Goal: Navigation & Orientation: Find specific page/section

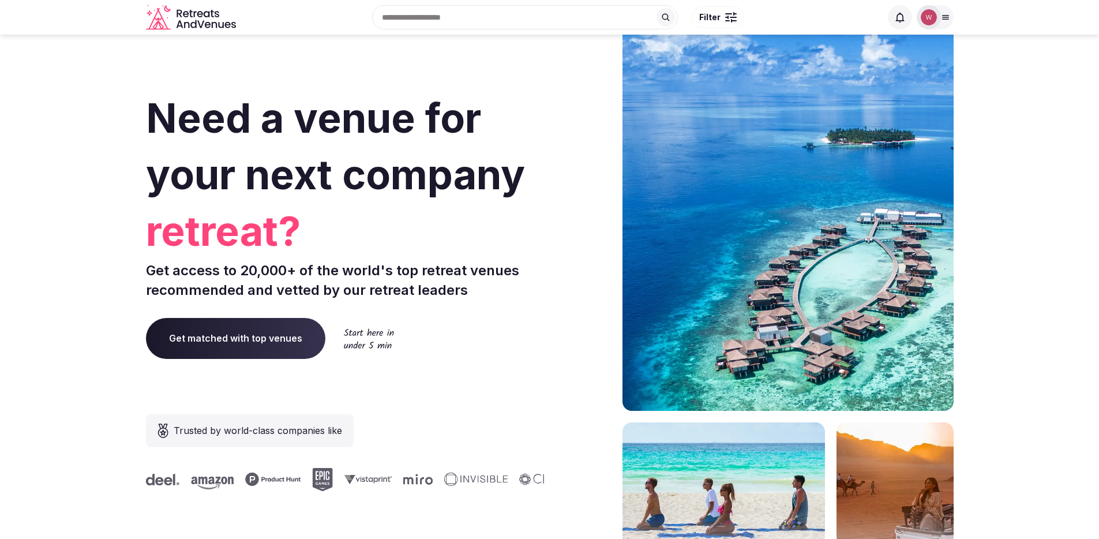
click at [947, 20] on icon at bounding box center [945, 17] width 9 height 9
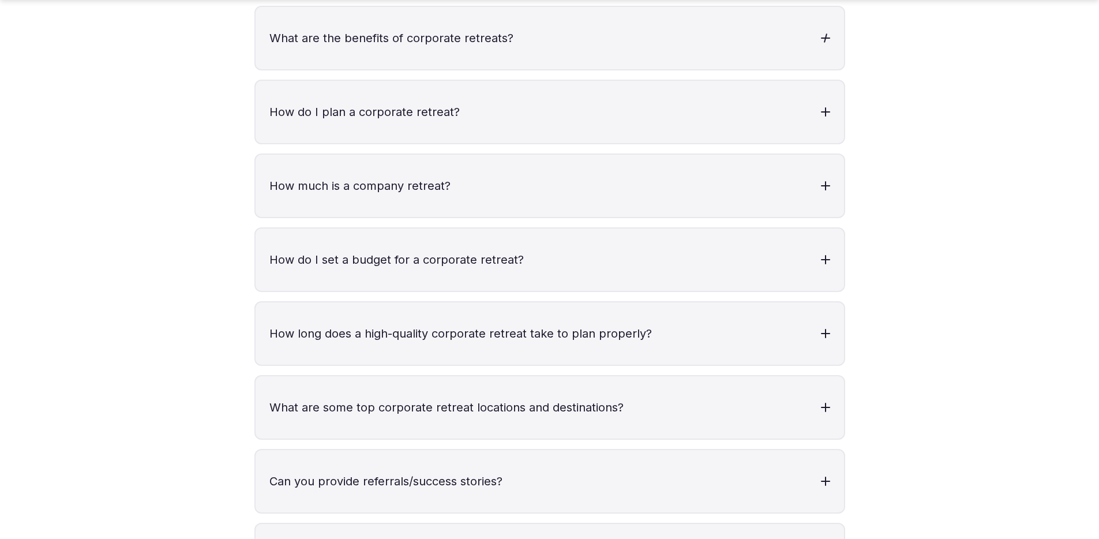
scroll to position [4775, 0]
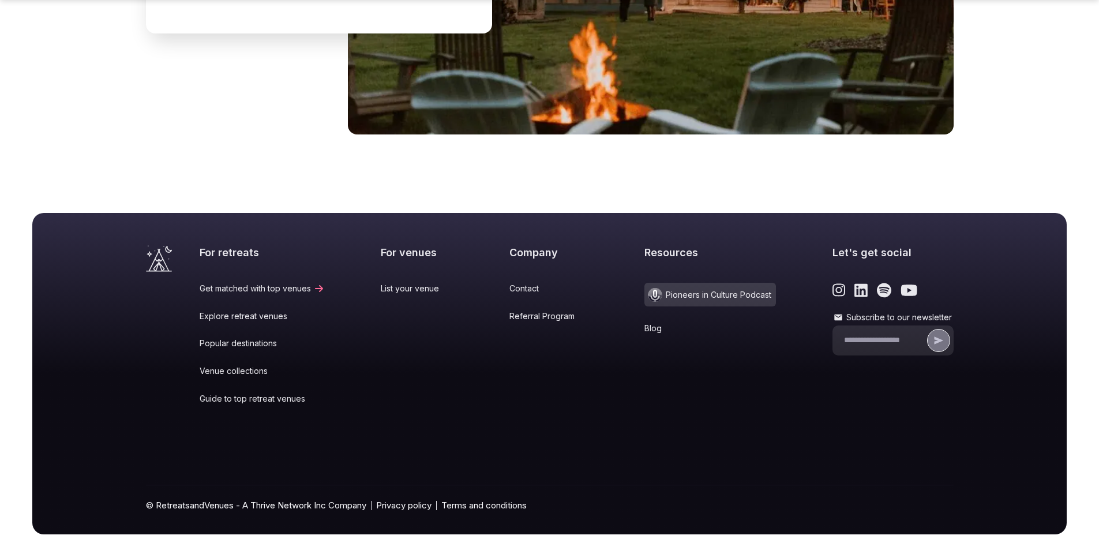
click at [630, 304] on div "For retreats Get matched with top venues Explore retreat venues Popular destina…" at bounding box center [577, 332] width 754 height 175
click at [646, 323] on link "Blog" at bounding box center [711, 329] width 132 height 12
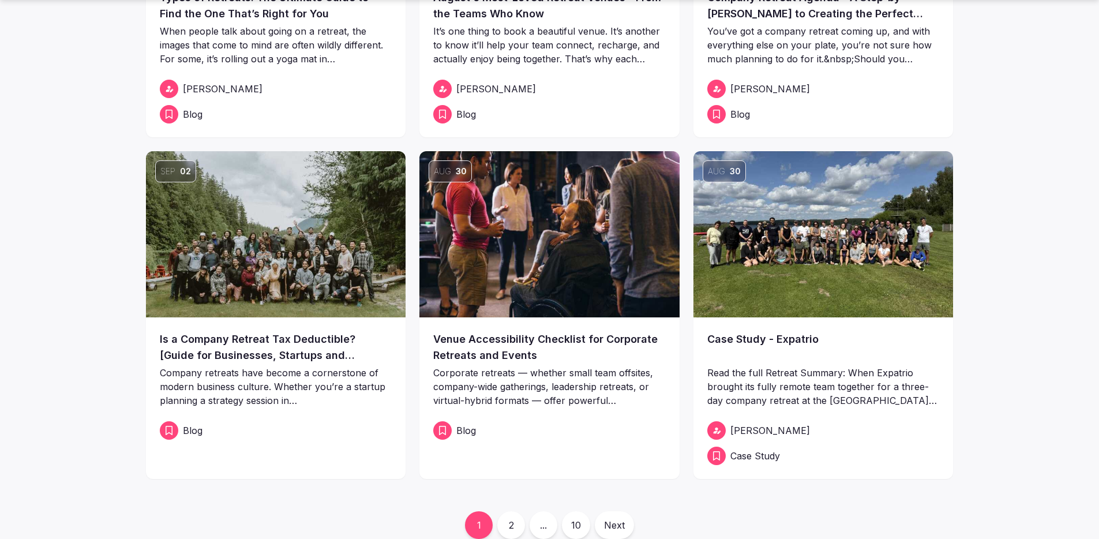
scroll to position [290, 0]
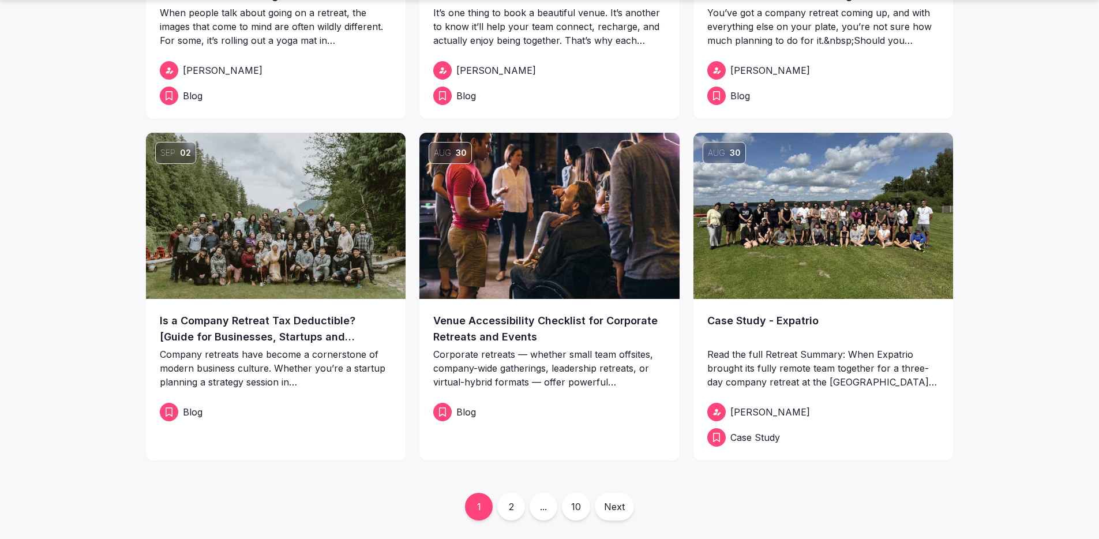
click at [518, 512] on link "2" at bounding box center [511, 507] width 28 height 28
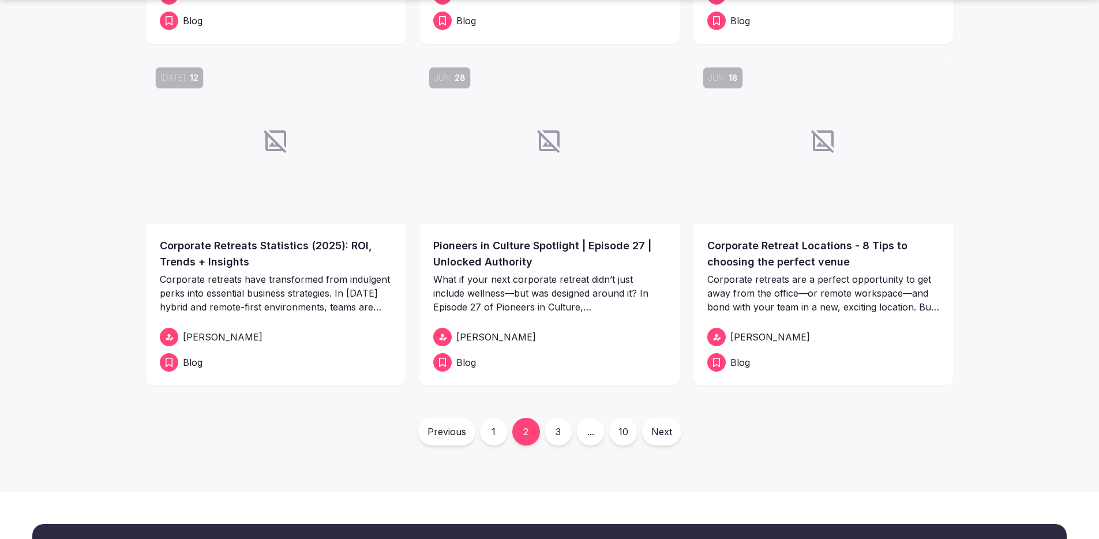
scroll to position [366, 0]
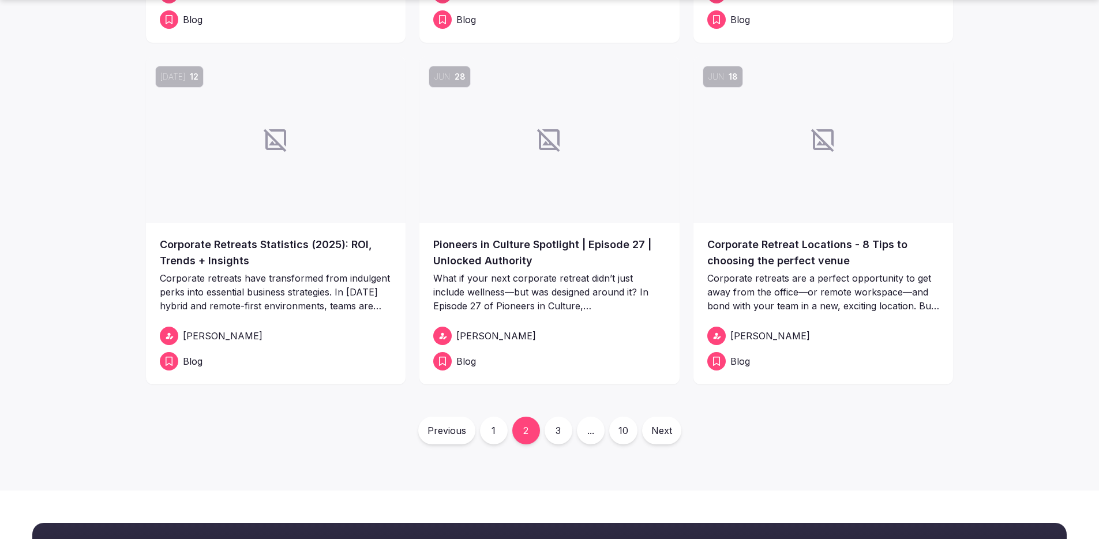
click at [559, 436] on link "3" at bounding box center [559, 431] width 28 height 28
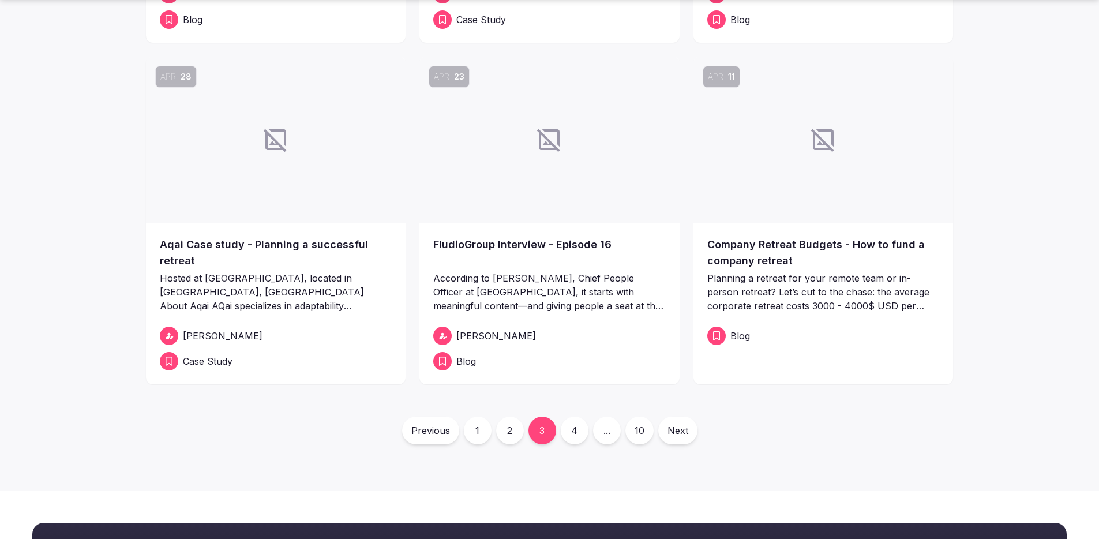
click at [506, 430] on link "2" at bounding box center [510, 431] width 28 height 28
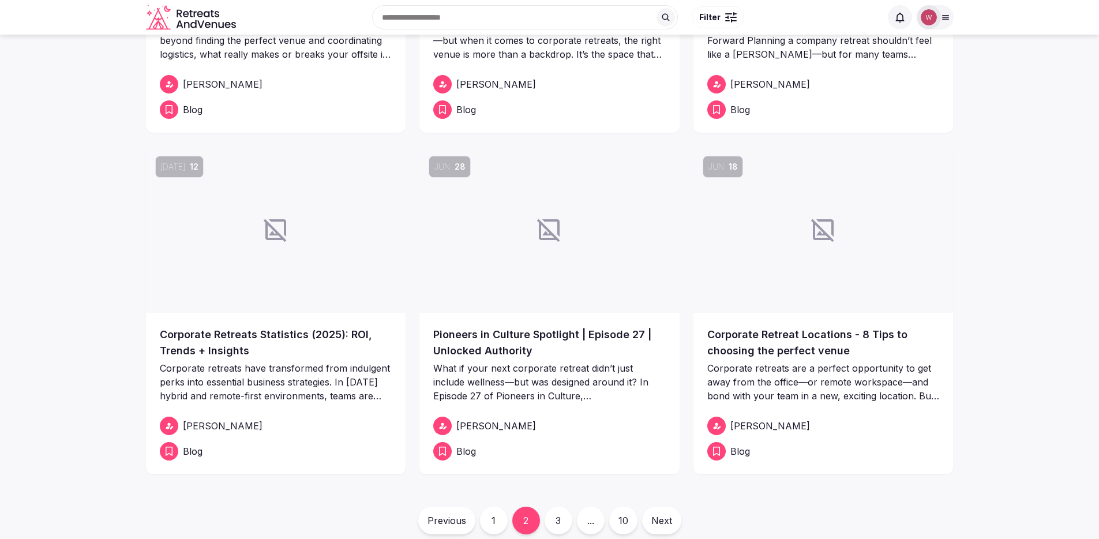
scroll to position [362, 0]
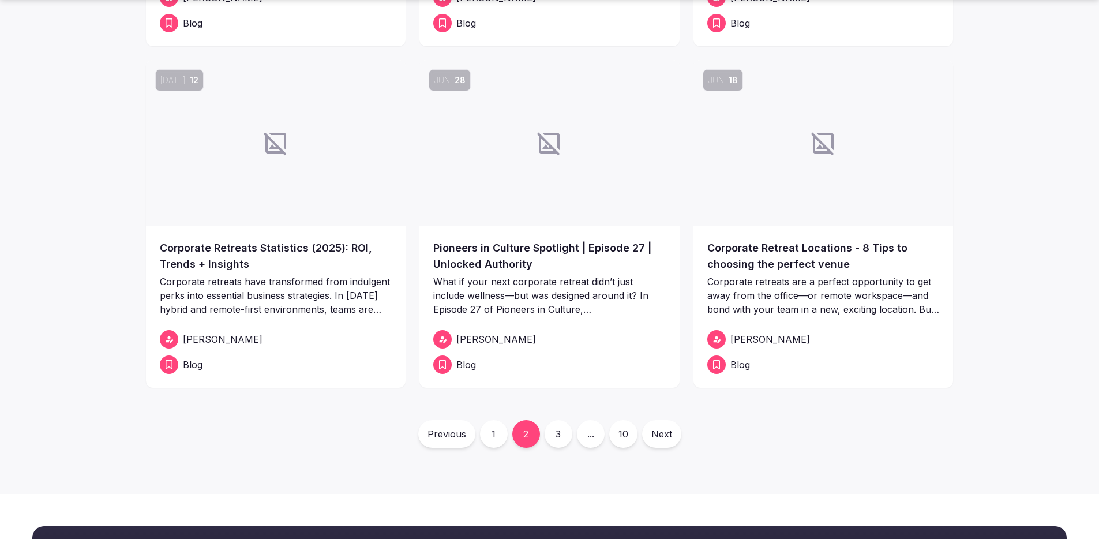
drag, startPoint x: 605, startPoint y: 182, endPoint x: 559, endPoint y: 434, distance: 255.7
click at [559, 434] on div "Aug 01 Unique Corporate Retreat Activities: Cool Ideas to Spice Up Your Next Of…" at bounding box center [550, 82] width 808 height 729
click at [557, 437] on link "3" at bounding box center [559, 434] width 28 height 28
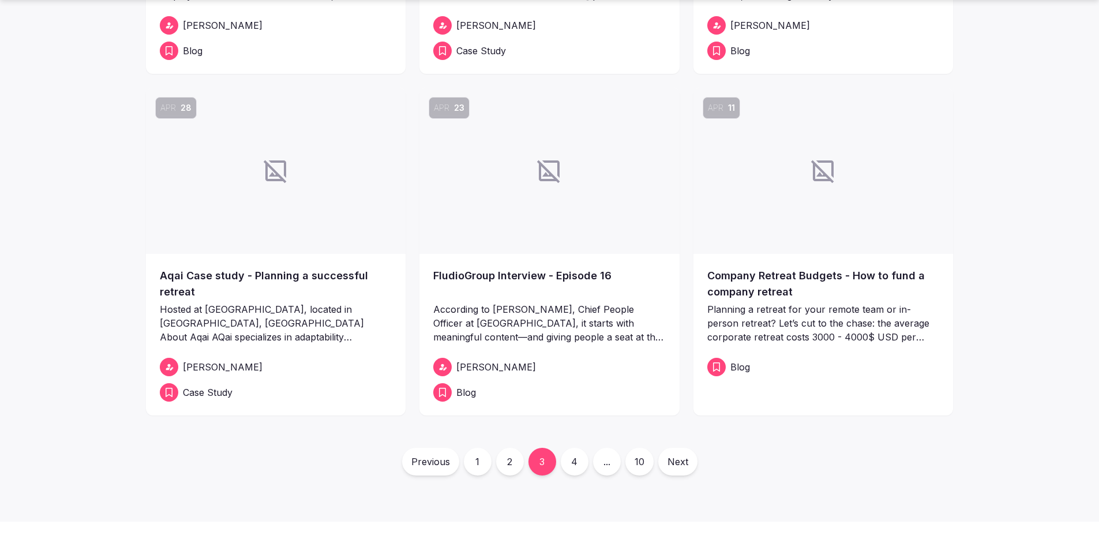
scroll to position [349, 0]
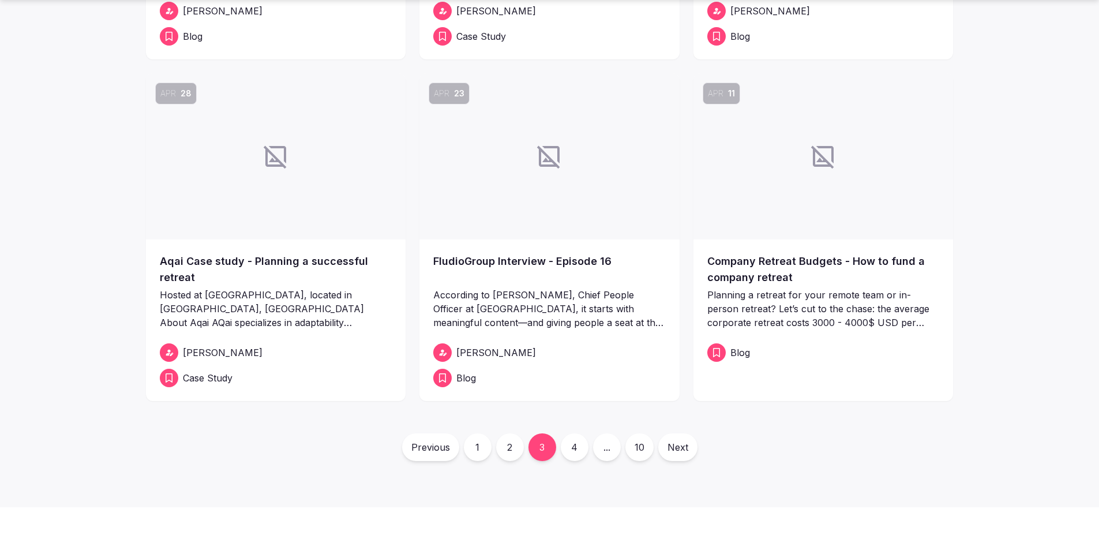
click at [576, 453] on link "4" at bounding box center [575, 447] width 28 height 28
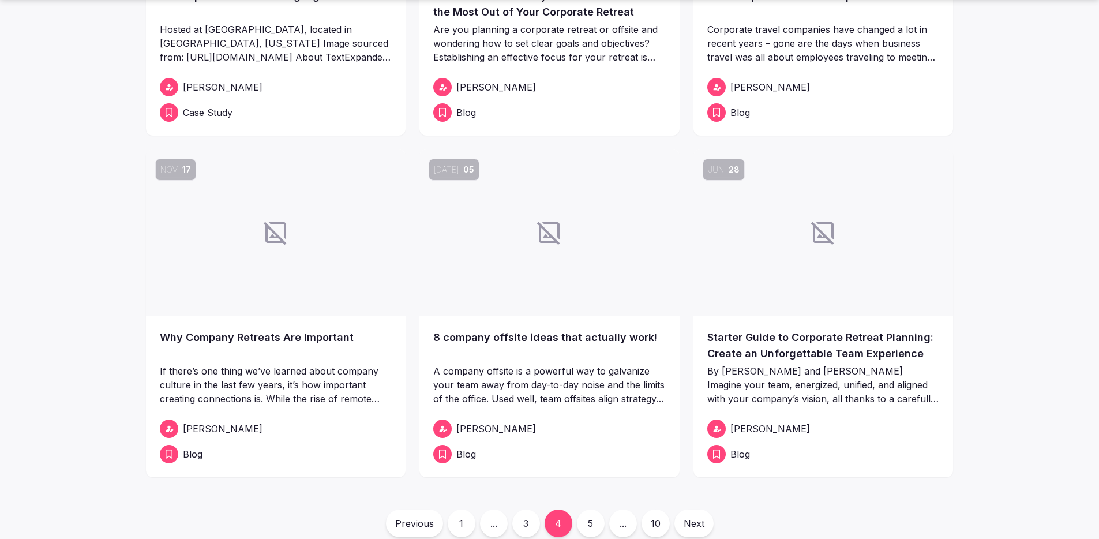
scroll to position [275, 0]
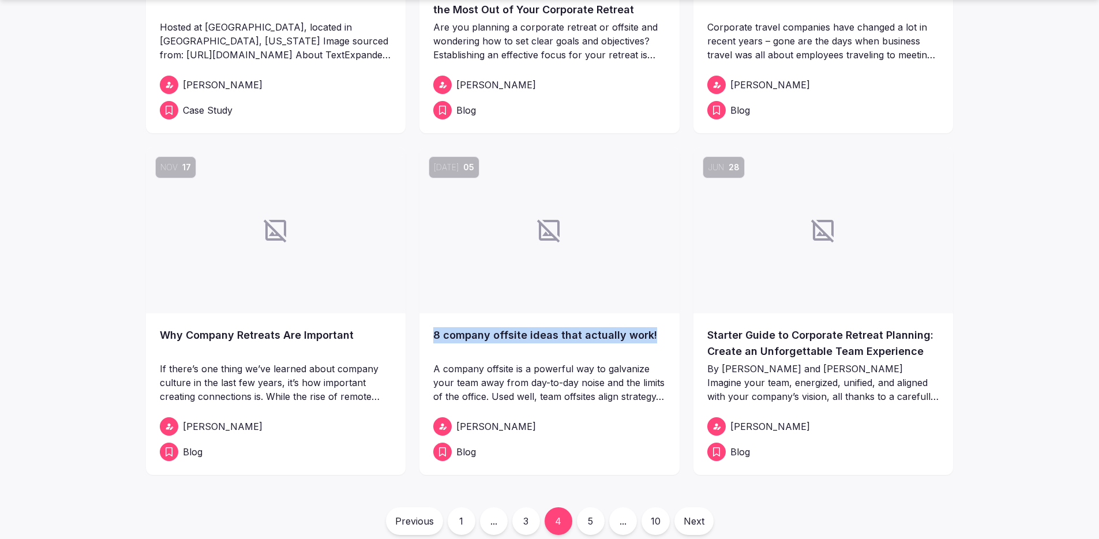
click at [589, 522] on link "5" at bounding box center [591, 521] width 28 height 28
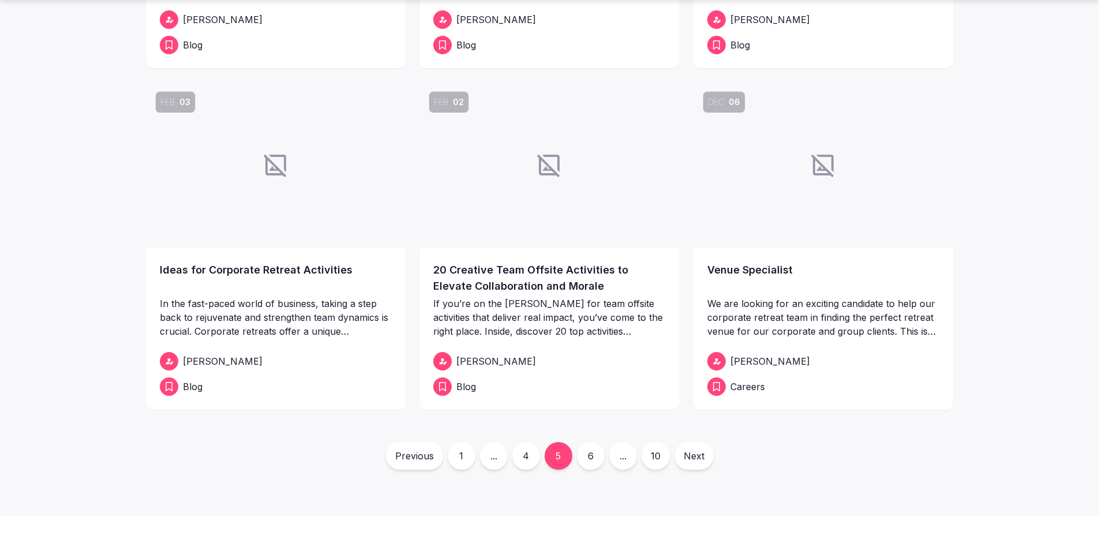
scroll to position [347, 0]
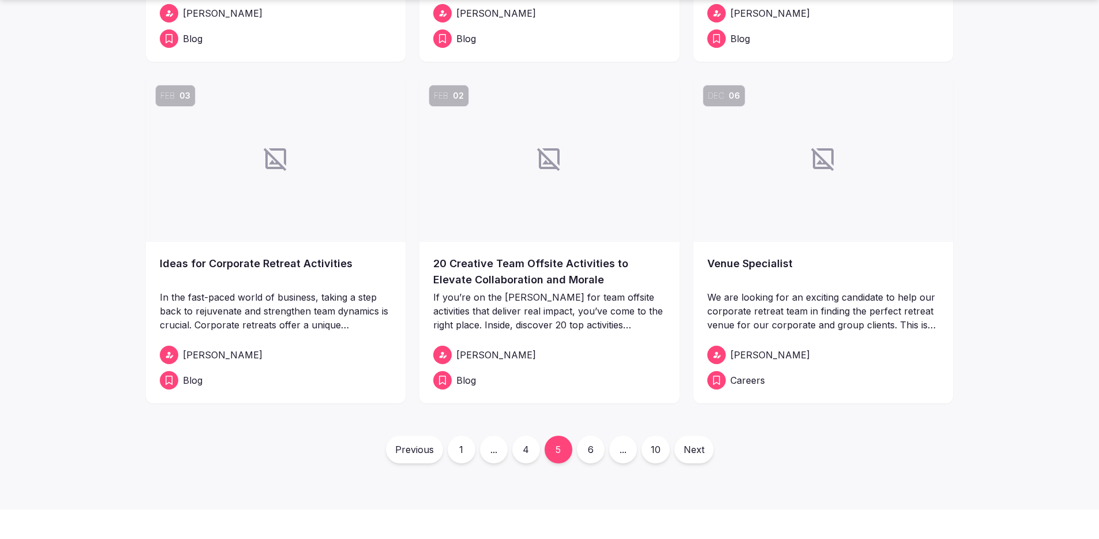
click at [591, 447] on link "6" at bounding box center [591, 450] width 28 height 28
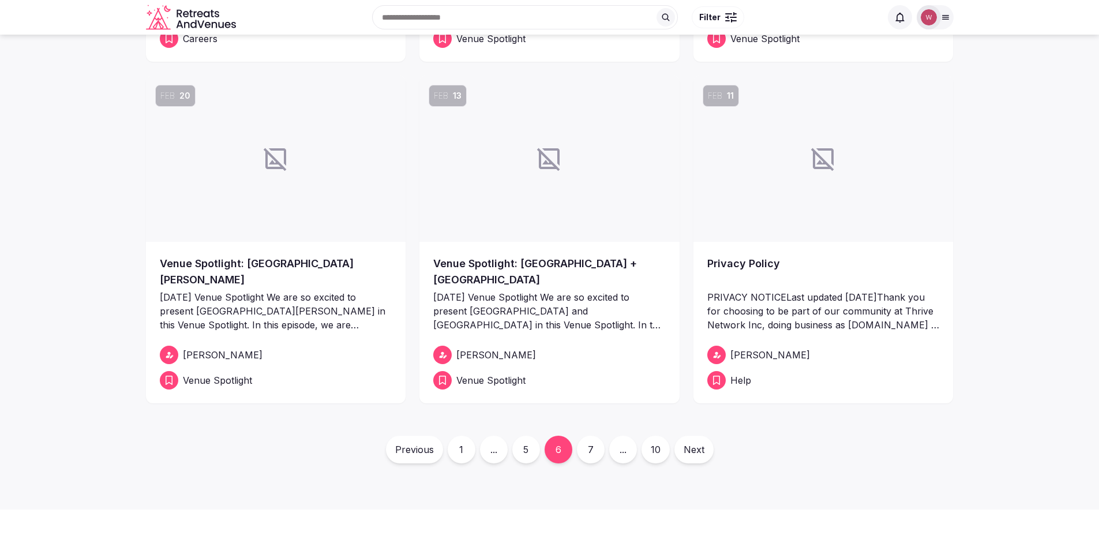
scroll to position [129, 0]
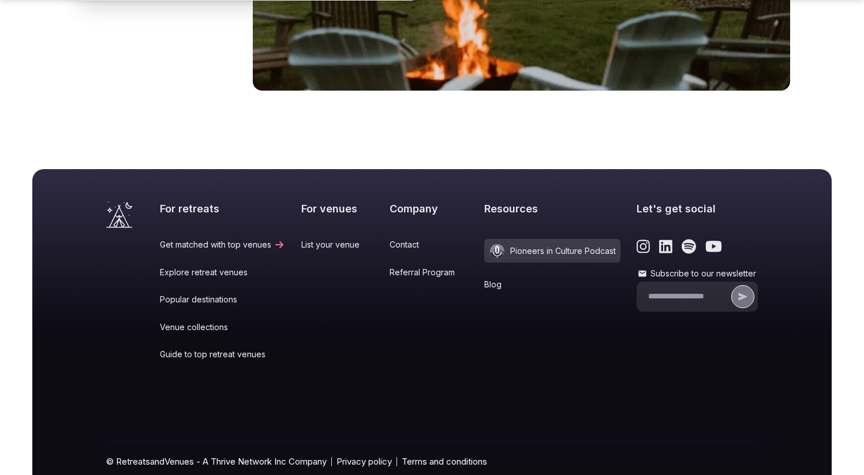
scroll to position [4815, 0]
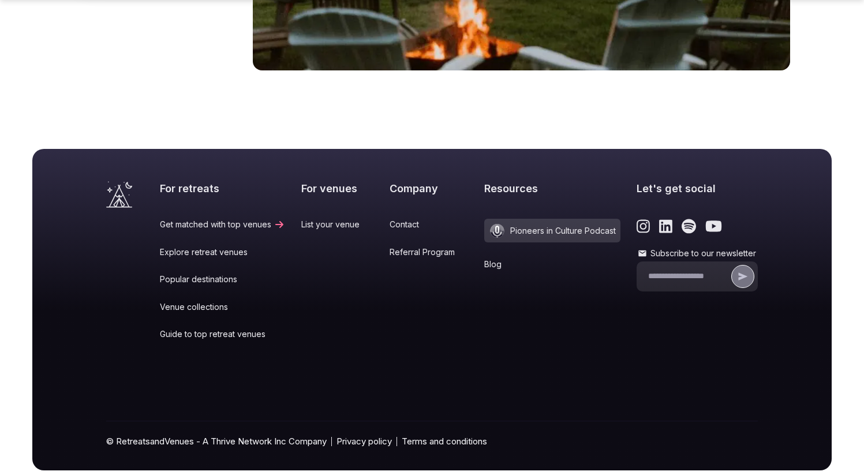
click at [210, 274] on link "Popular destinations" at bounding box center [222, 280] width 125 height 12
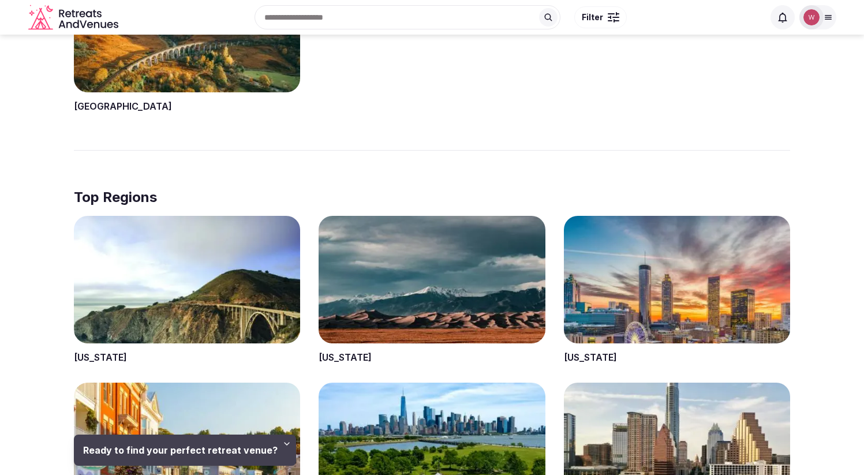
scroll to position [1499, 0]
